Goal: Task Accomplishment & Management: Complete application form

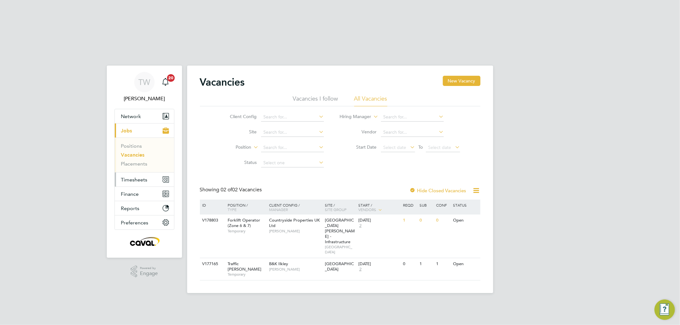
click at [136, 177] on span "Timesheets" at bounding box center [134, 180] width 26 height 6
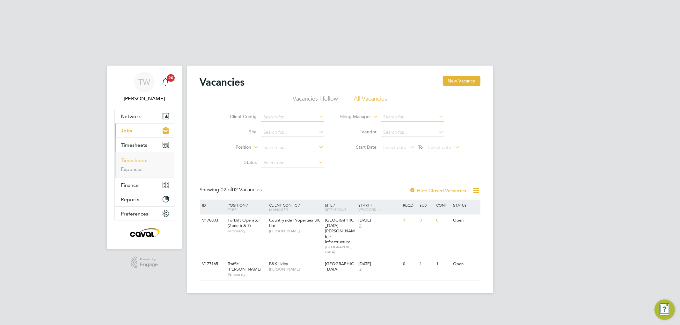
click at [132, 157] on link "Timesheets" at bounding box center [134, 160] width 26 height 6
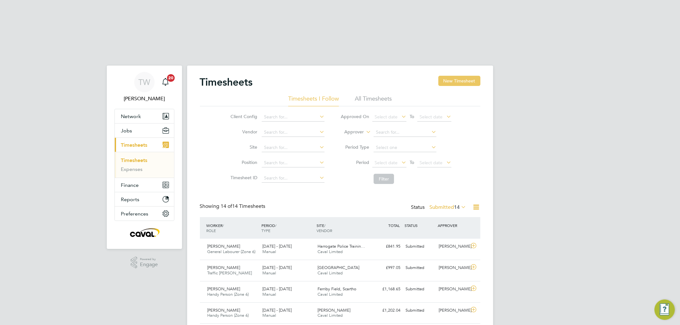
click at [455, 76] on button "New Timesheet" at bounding box center [459, 81] width 42 height 10
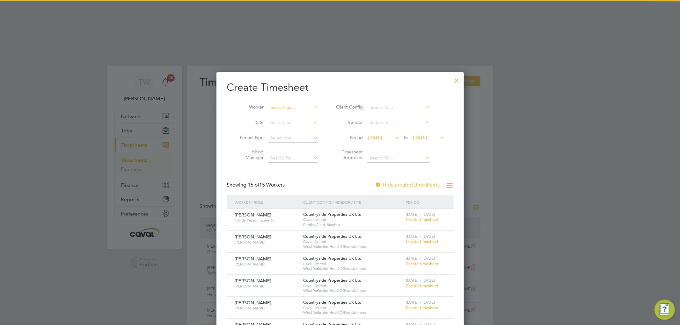
click at [275, 103] on input at bounding box center [293, 107] width 50 height 9
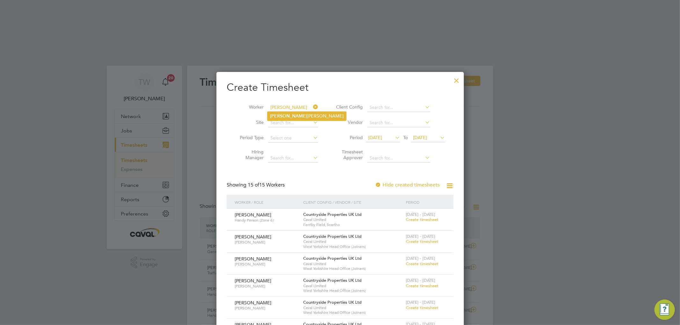
click at [274, 113] on b "[PERSON_NAME]" at bounding box center [288, 115] width 37 height 5
type input "[PERSON_NAME]"
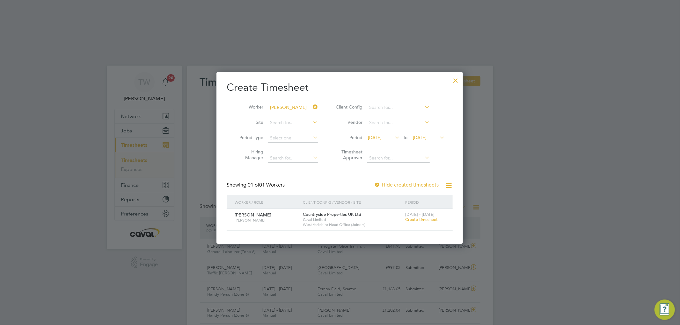
click at [422, 217] on span "Create timesheet" at bounding box center [421, 219] width 33 height 5
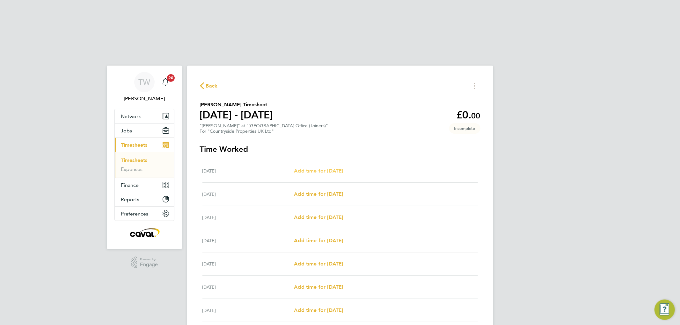
click at [339, 168] on span "Add time for [DATE]" at bounding box center [318, 171] width 49 height 6
select select "30"
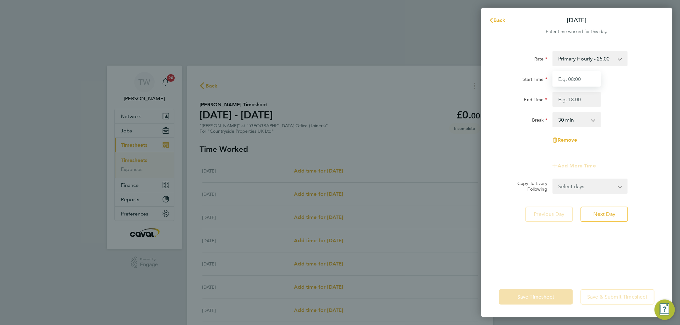
click at [579, 81] on input "Start Time" at bounding box center [576, 78] width 48 height 15
type input "07:00"
click at [578, 99] on input "End Time" at bounding box center [576, 99] width 48 height 15
type input "17:30"
click at [564, 188] on div "Select days Day Weekday (Mon-Fri) Weekend (Sat-Sun) [DATE] [DATE] [DATE] [DATE]…" at bounding box center [589, 186] width 75 height 15
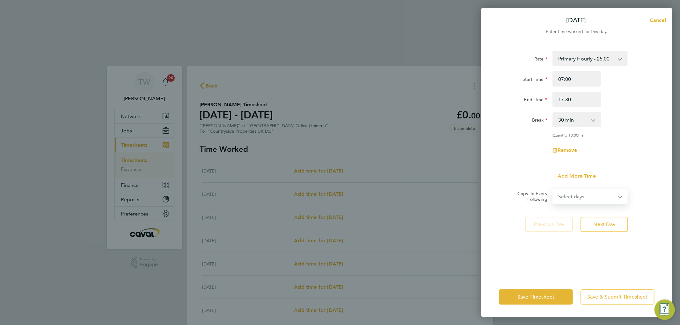
select select "WEEKDAY"
click at [553, 190] on select "Select days Day Weekday (Mon-Fri) Weekend (Sat-Sun) [DATE] [DATE] [DATE] [DATE]…" at bounding box center [586, 197] width 67 height 14
select select "[DATE]"
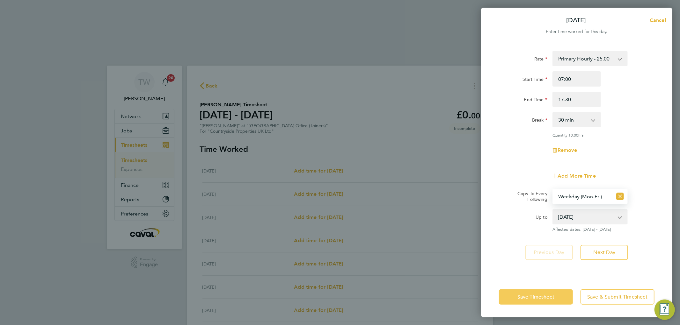
click at [521, 301] on button "Save Timesheet" at bounding box center [536, 297] width 74 height 15
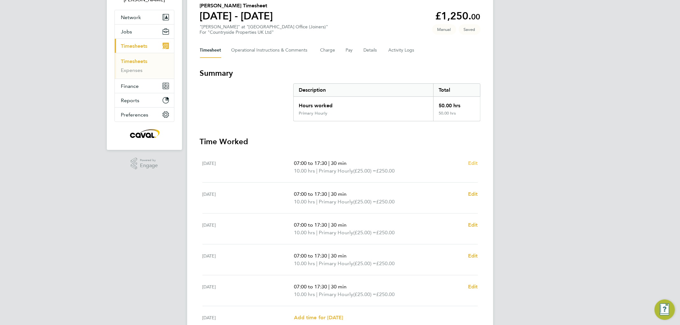
click at [471, 160] on span "Edit" at bounding box center [473, 163] width 10 height 6
select select "30"
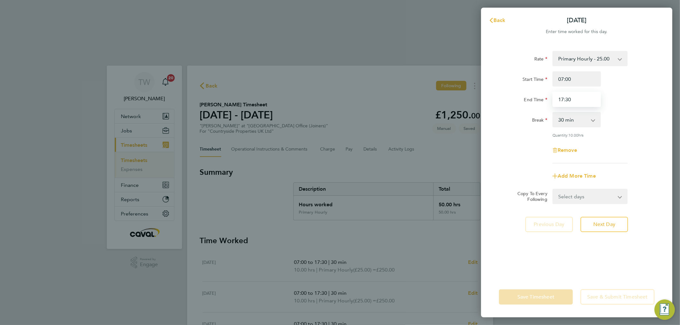
drag, startPoint x: 578, startPoint y: 99, endPoint x: 492, endPoint y: 103, distance: 85.5
click at [522, 100] on div "End Time 17:30" at bounding box center [576, 99] width 161 height 15
type input "18:00"
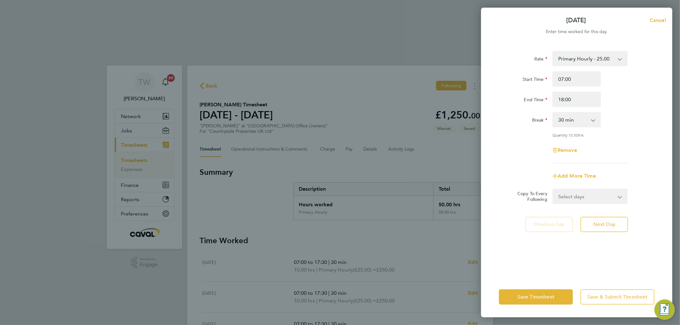
click at [526, 259] on div "Rate Primary Hourly - 25.00 Primary Price Start Time 07:00 End Time 18:00 Break…" at bounding box center [576, 160] width 191 height 234
click at [520, 305] on div "Save Timesheet Save & Submit Timesheet" at bounding box center [576, 297] width 191 height 41
click at [519, 298] on span "Save Timesheet" at bounding box center [535, 297] width 37 height 6
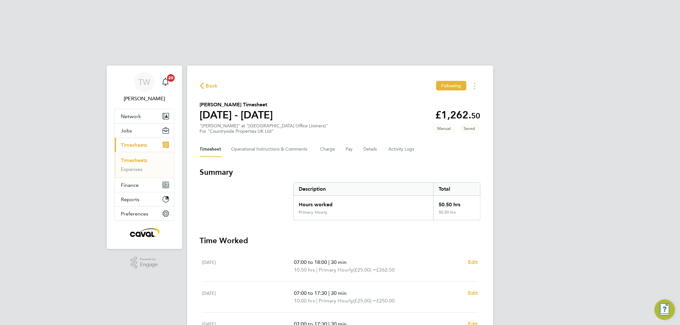
click at [516, 263] on div "TW [PERSON_NAME] Notifications 20 Applications: Network Team Members Businesses…" at bounding box center [340, 278] width 680 height 461
